Goal: Information Seeking & Learning: Find specific fact

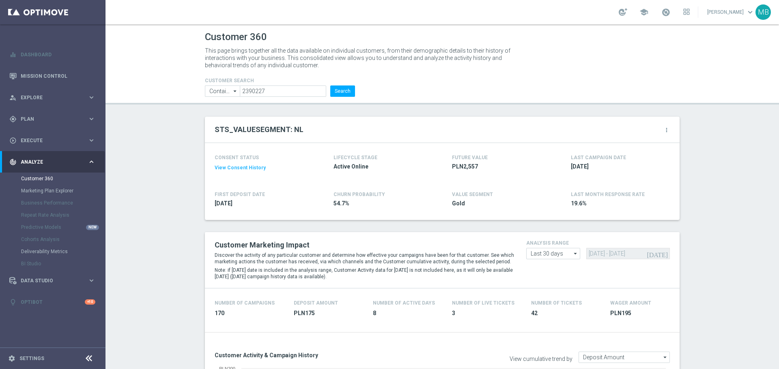
click at [346, 96] on button "Search" at bounding box center [342, 91] width 25 height 11
click at [343, 91] on button "Search" at bounding box center [342, 91] width 25 height 11
click at [290, 89] on input "2390227" at bounding box center [283, 91] width 86 height 11
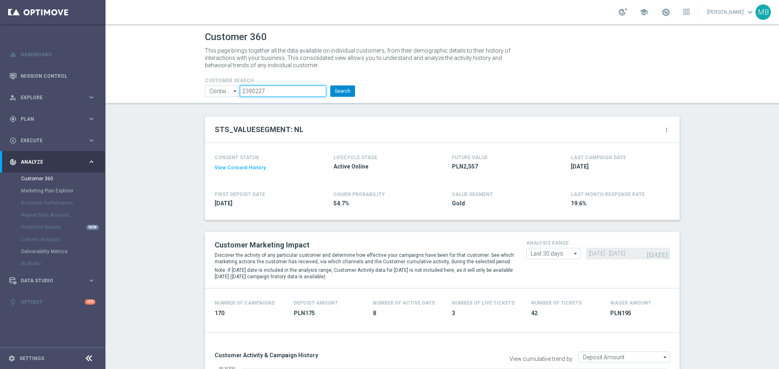
paste input "746809"
type input "2746809"
click at [337, 90] on button "Search" at bounding box center [342, 91] width 25 height 11
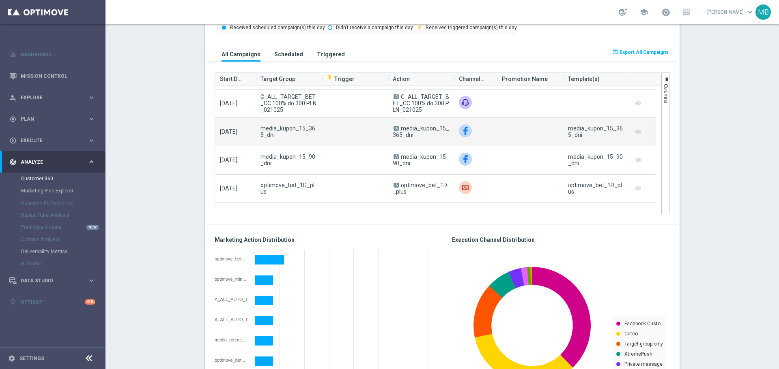
scroll to position [41, 0]
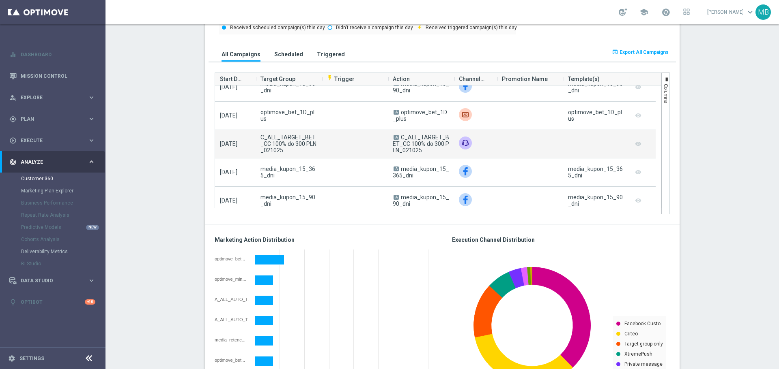
drag, startPoint x: 420, startPoint y: 154, endPoint x: 397, endPoint y: 140, distance: 26.8
click at [397, 140] on span "A C_ALL_TARGET_BET_CC 100% do 300 PLN_021025" at bounding box center [421, 143] width 56 height 19
copy span "C_ALL_TARGET_BET_CC 100% do 300 PLN_021025"
